Goal: Book appointment/travel/reservation

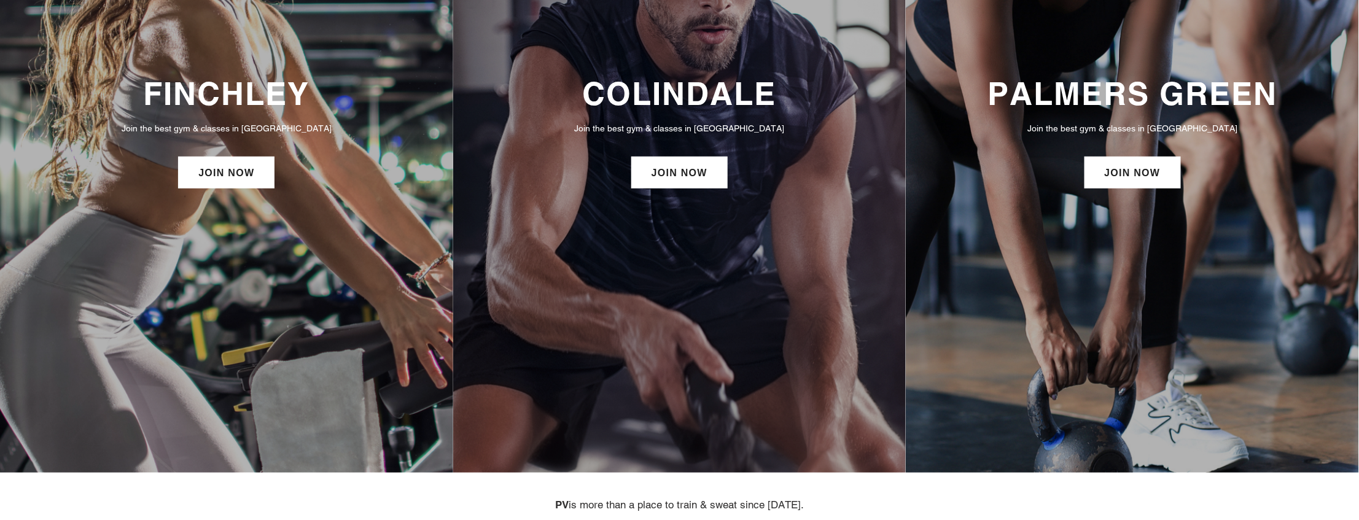
scroll to position [230, 0]
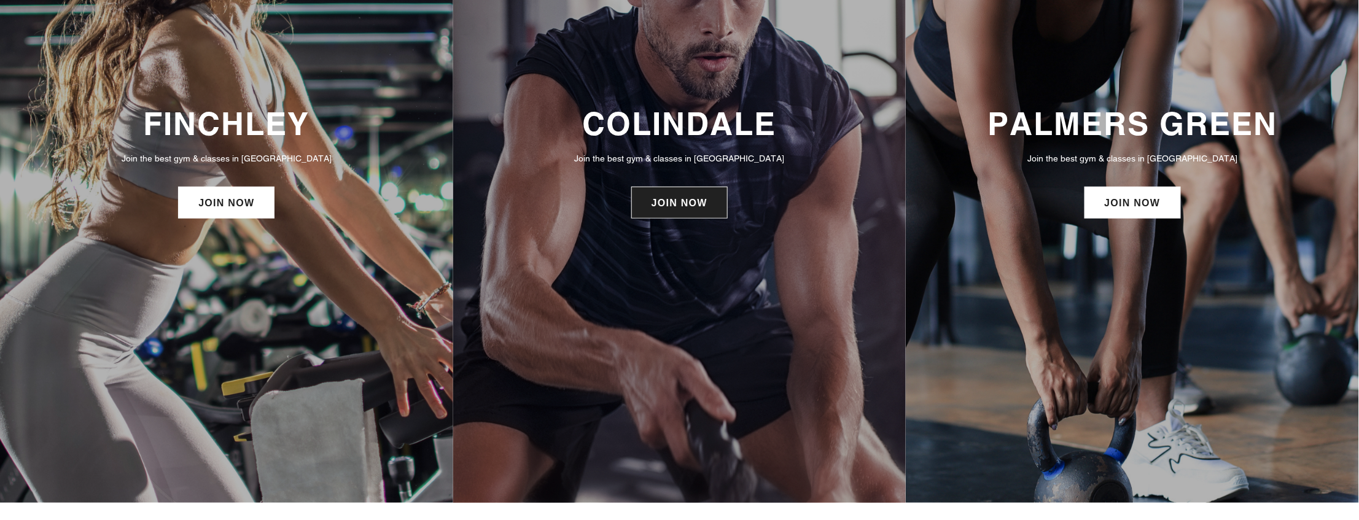
click at [687, 213] on link "JOIN NOW" at bounding box center [679, 203] width 96 height 32
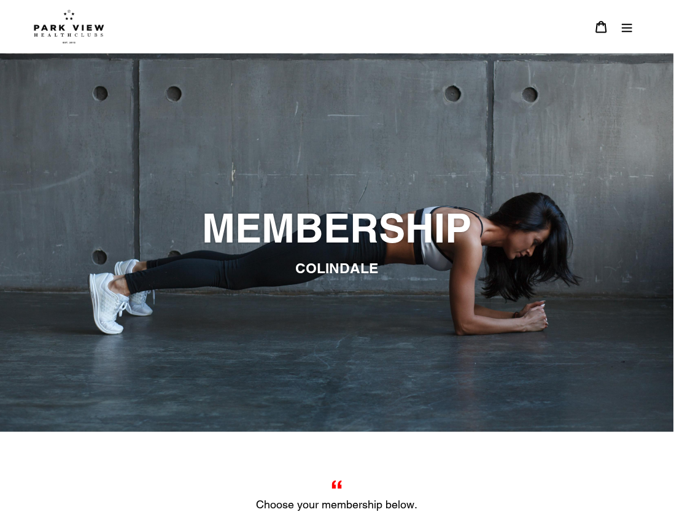
click at [629, 28] on icon "Menu" at bounding box center [628, 27] width 10 height 9
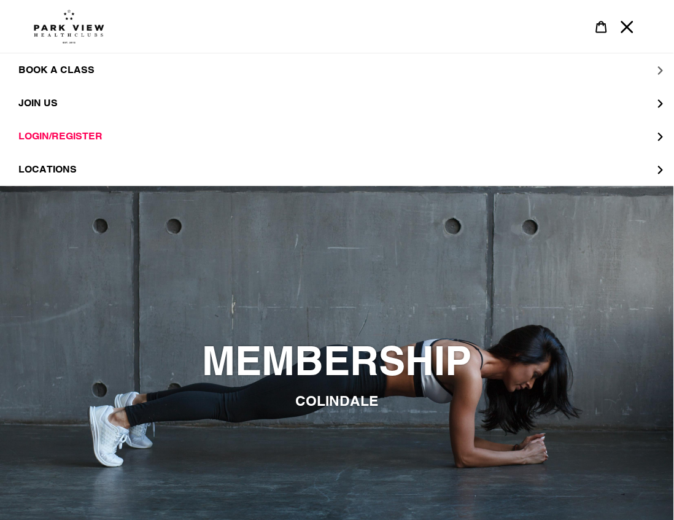
click at [76, 66] on span "BOOK A CLASS" at bounding box center [56, 70] width 76 height 12
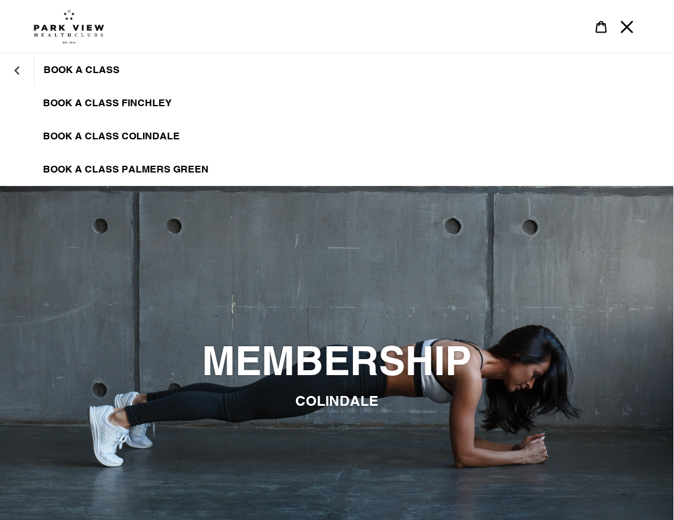
click at [114, 136] on span "BOOK A CLASS COLINDALE" at bounding box center [111, 136] width 137 height 12
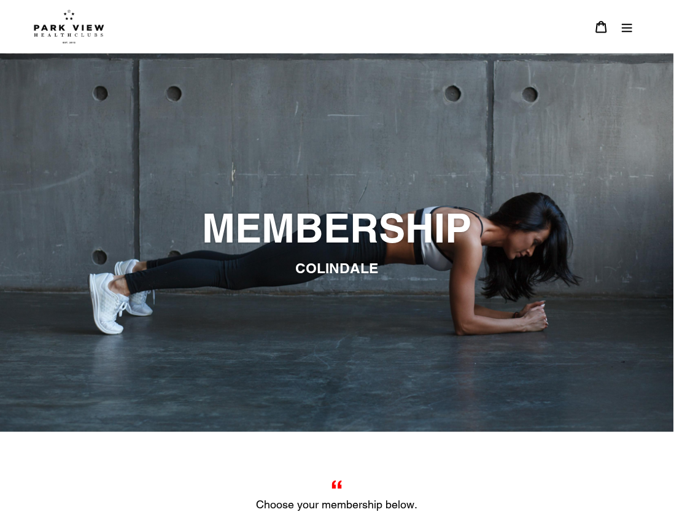
click at [633, 19] on button "Menu" at bounding box center [628, 27] width 26 height 26
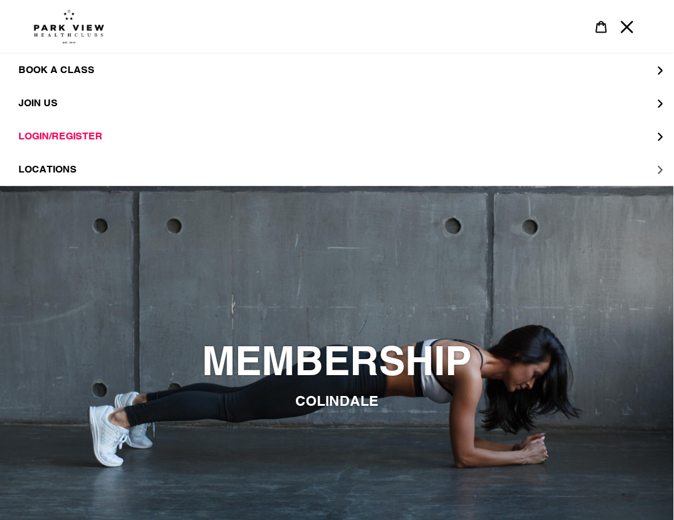
click at [53, 173] on span "LOCATIONS" at bounding box center [47, 169] width 58 height 12
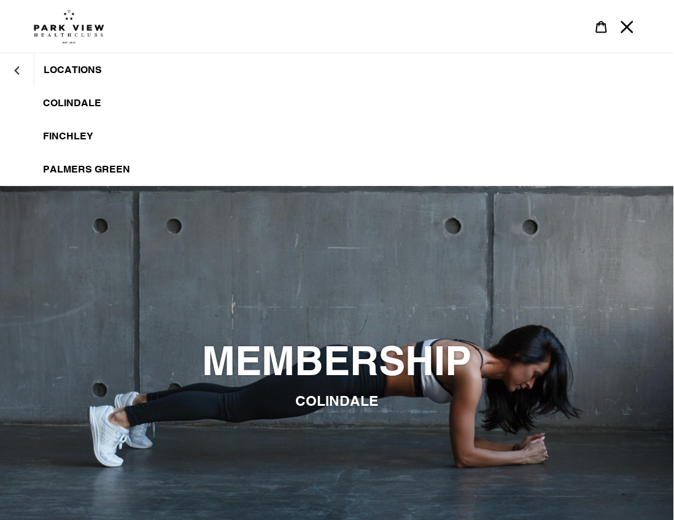
click at [84, 104] on span "Colindale" at bounding box center [72, 103] width 58 height 12
